Goal: Task Accomplishment & Management: Complete application form

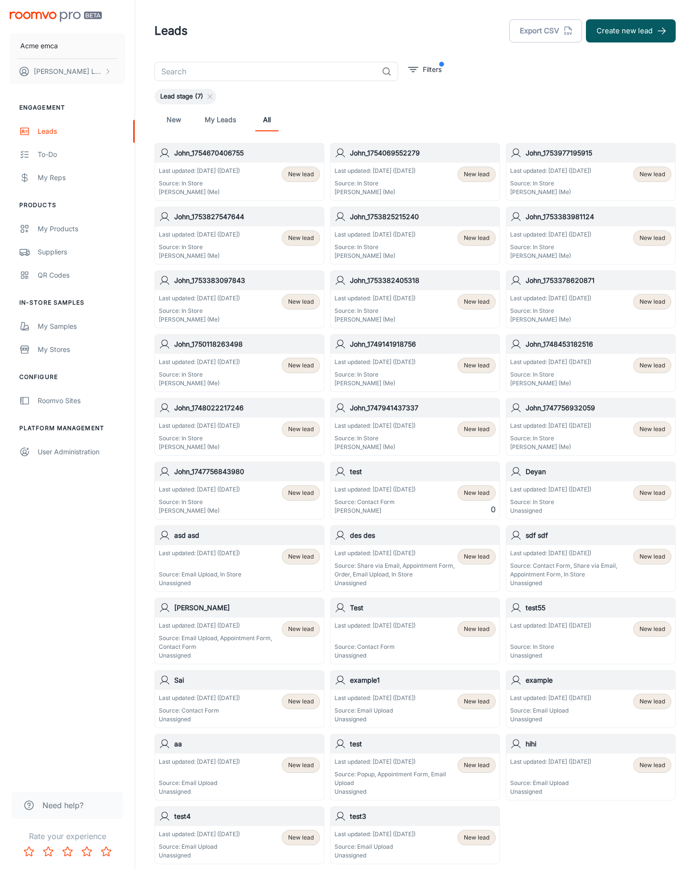
click at [631, 31] on button "Create new lead" at bounding box center [631, 30] width 90 height 23
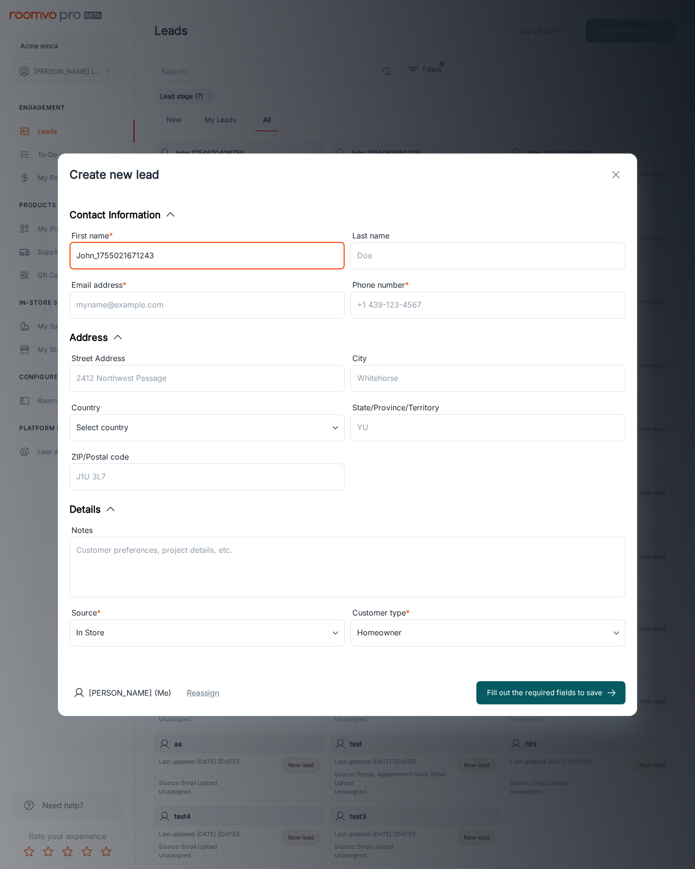
type input "John_1755021671243"
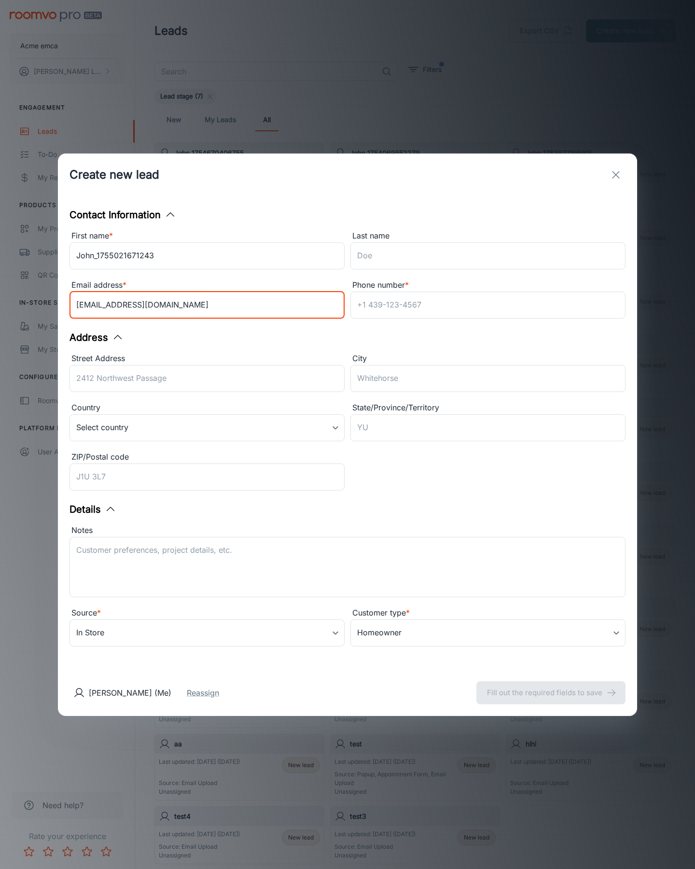
type input "[EMAIL_ADDRESS][DOMAIN_NAME]"
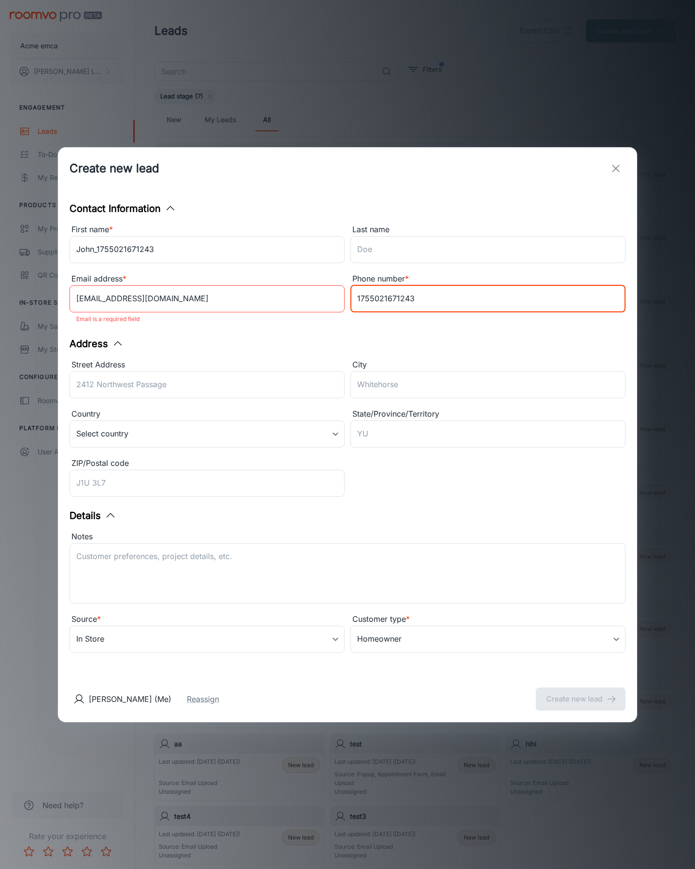
type input "1755021671243"
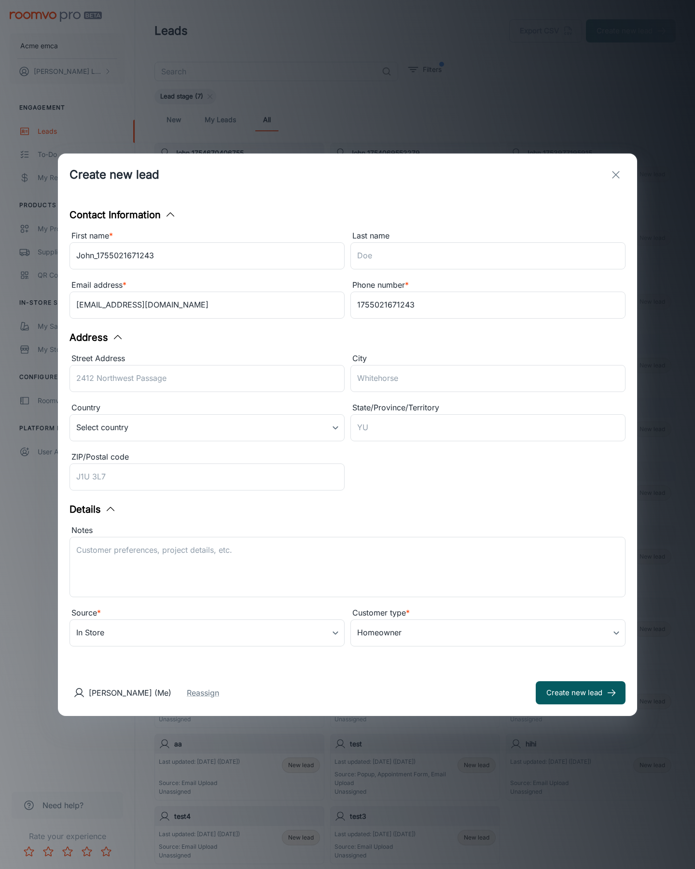
click at [581, 692] on button "Create new lead" at bounding box center [581, 692] width 90 height 23
